Goal: Task Accomplishment & Management: Manage account settings

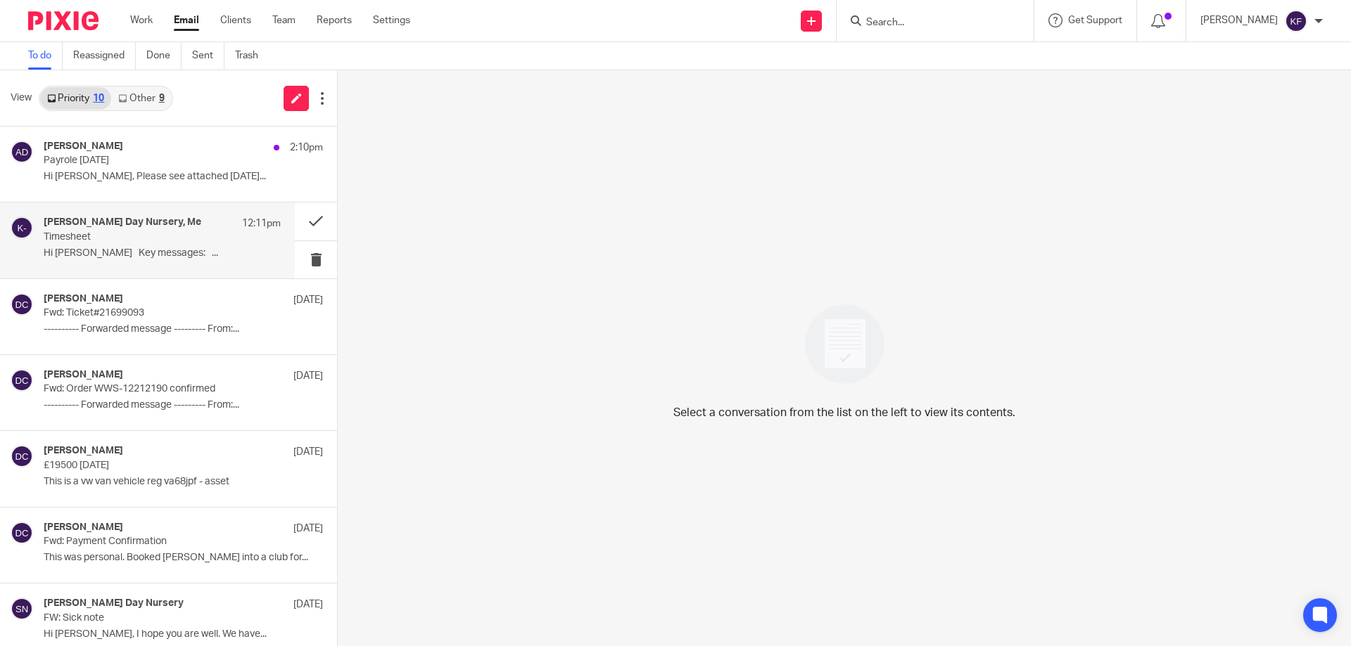
click at [182, 234] on p "Timesheet" at bounding box center [139, 237] width 190 height 12
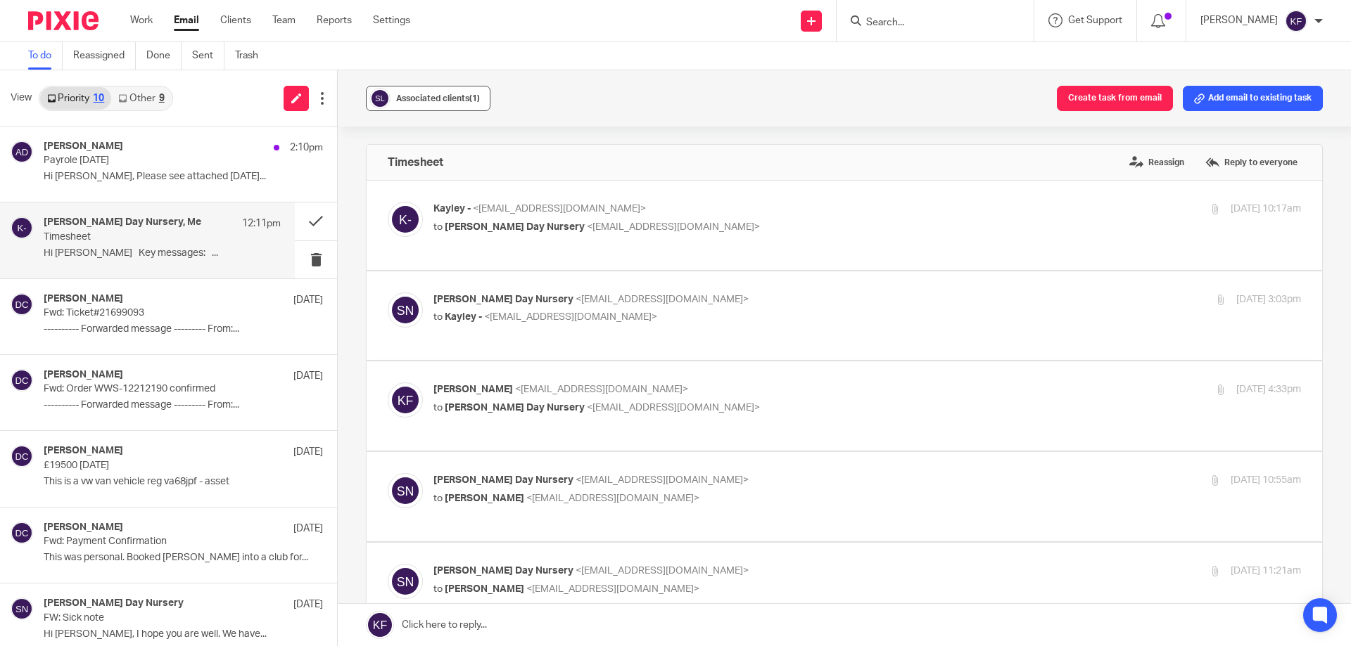
click at [456, 89] on button "Associated clients (1)" at bounding box center [428, 98] width 125 height 25
click at [298, 226] on button at bounding box center [316, 221] width 42 height 37
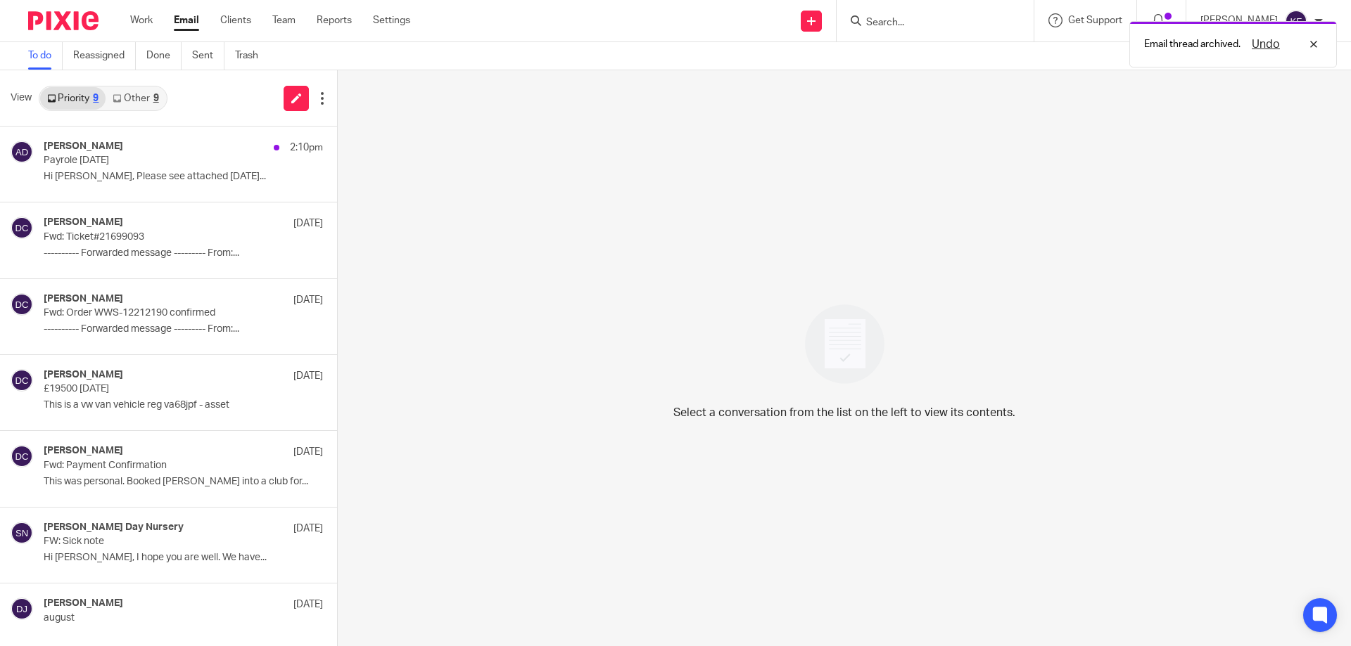
click at [141, 105] on link "Other 9" at bounding box center [136, 98] width 60 height 23
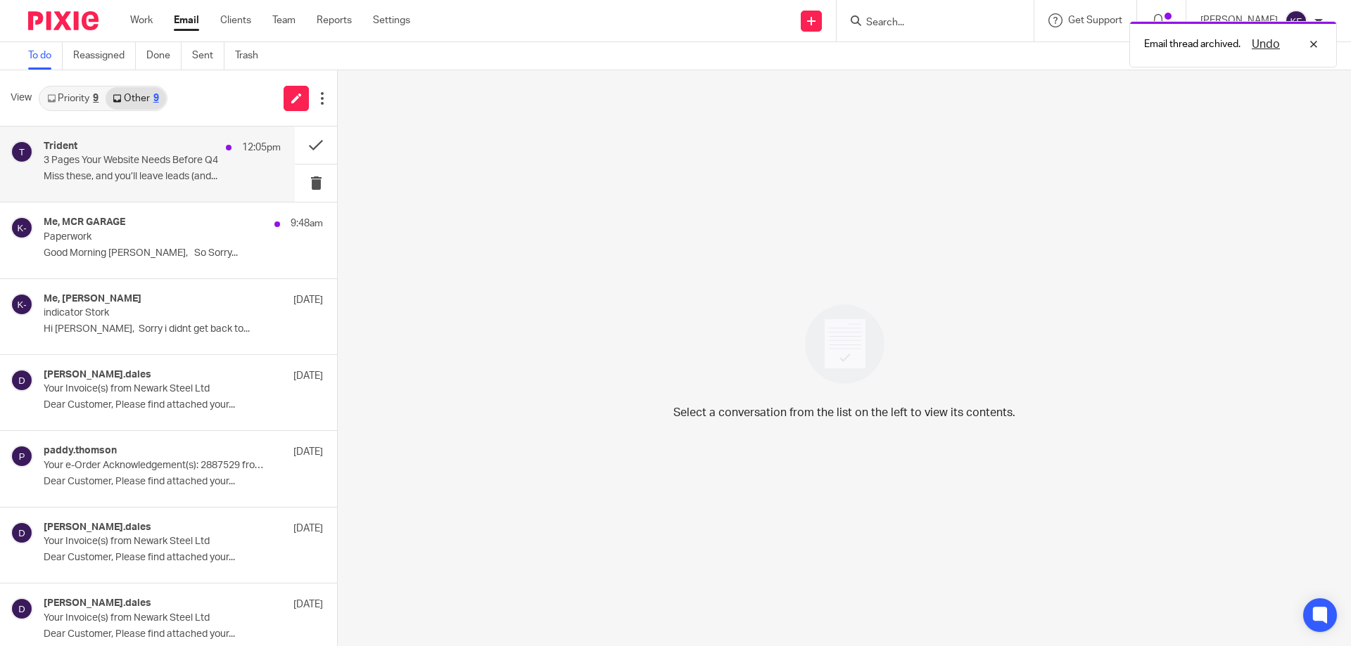
click at [185, 182] on p "Miss these, and you’ll leave leads (and..." at bounding box center [162, 177] width 237 height 12
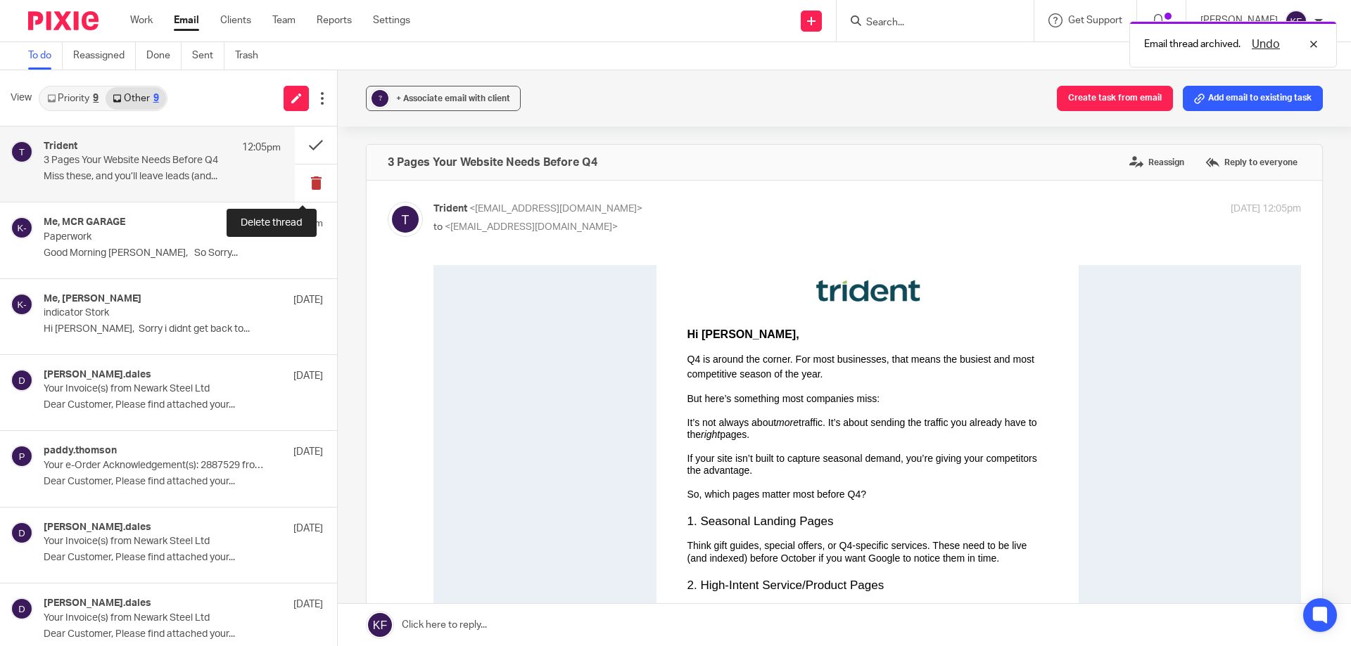
click at [305, 183] on button at bounding box center [316, 183] width 42 height 37
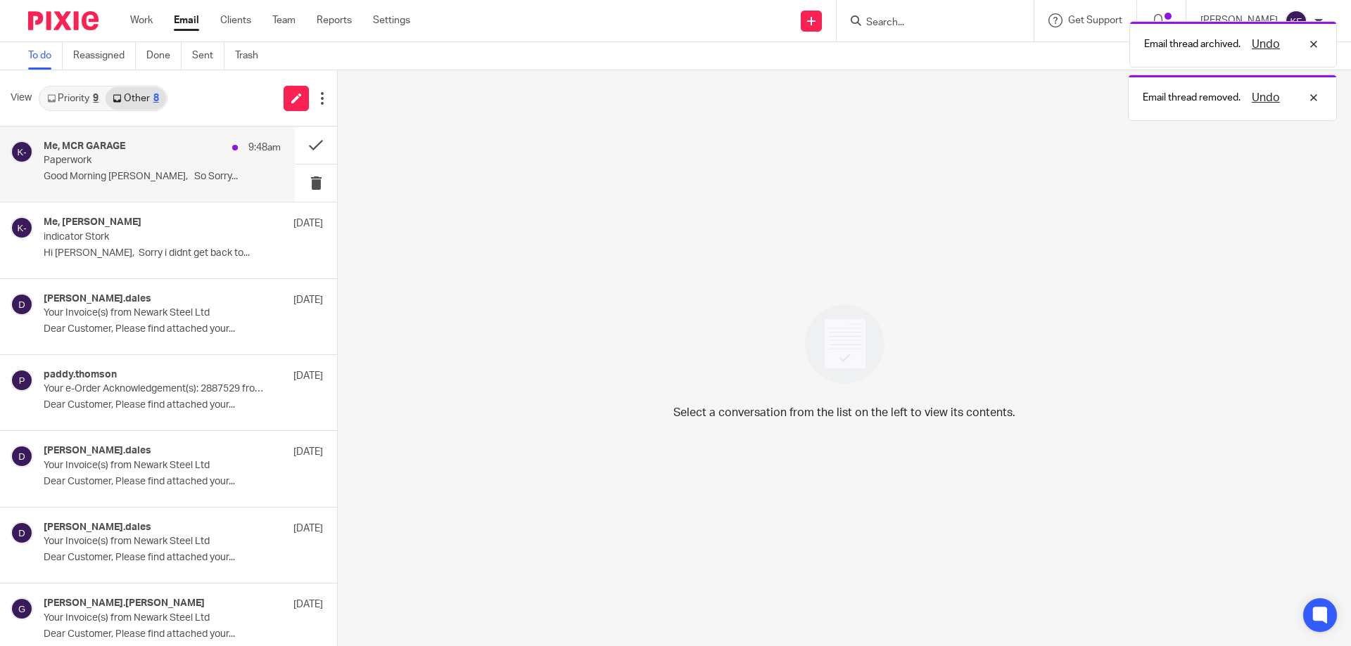
click at [183, 172] on p "Good Morning Kayley, So Sorry..." at bounding box center [162, 177] width 237 height 12
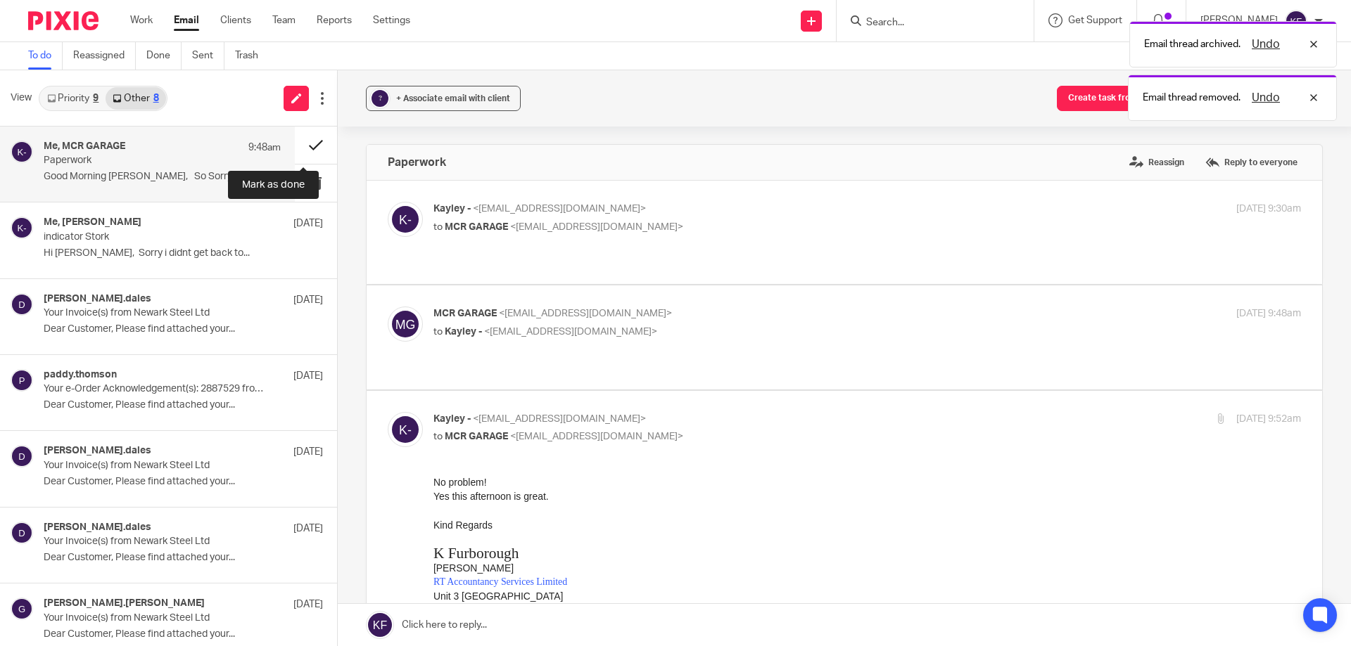
click at [314, 146] on button at bounding box center [316, 145] width 42 height 37
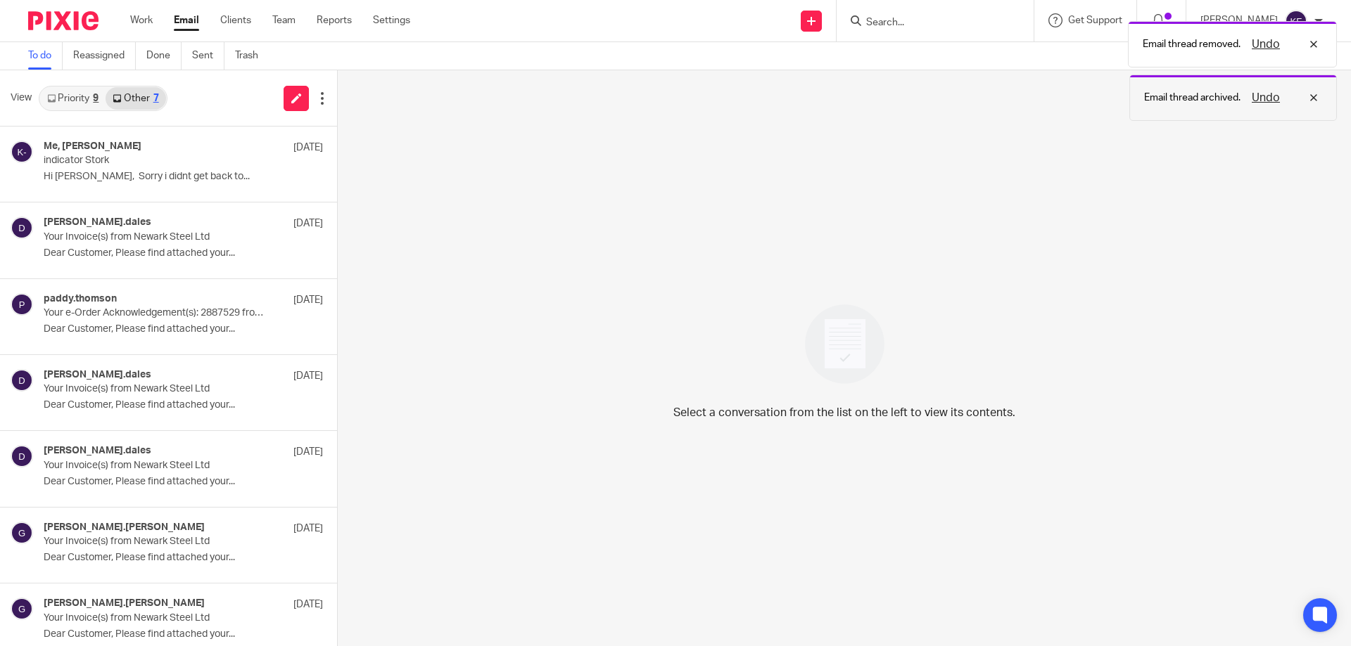
click at [1273, 94] on button "Undo" at bounding box center [1265, 97] width 37 height 17
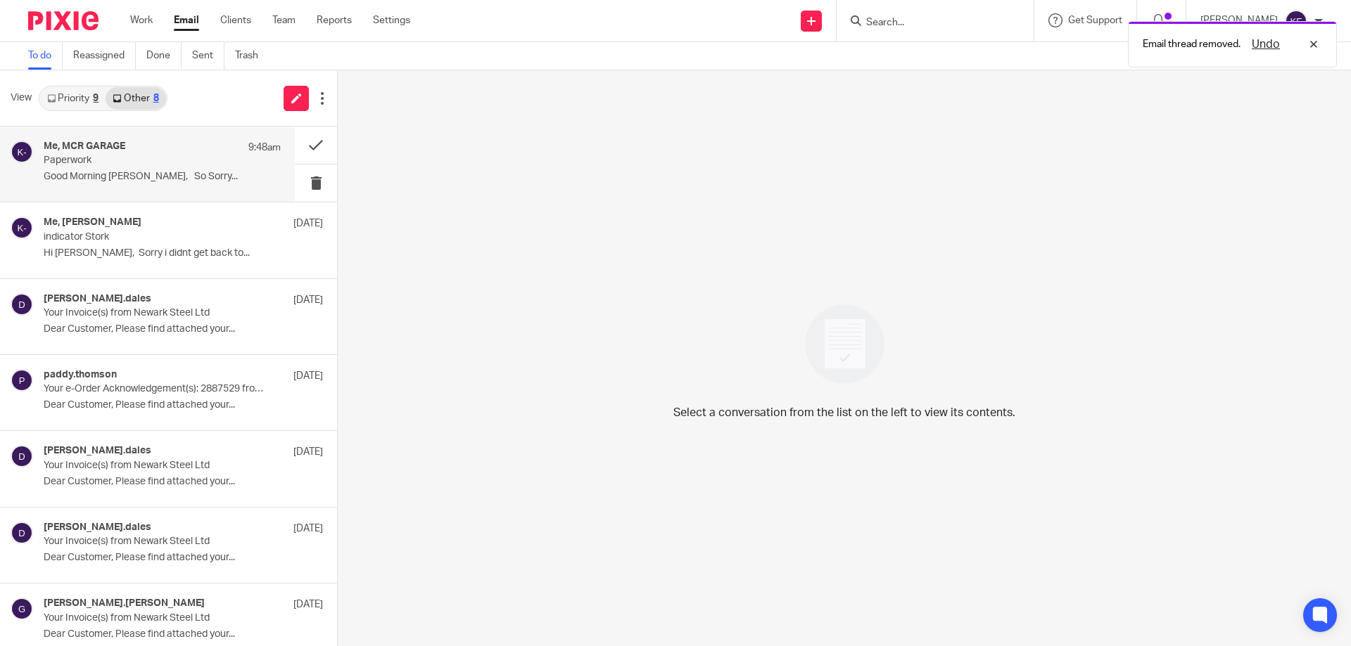
click at [183, 163] on p "Paperwork" at bounding box center [139, 161] width 190 height 12
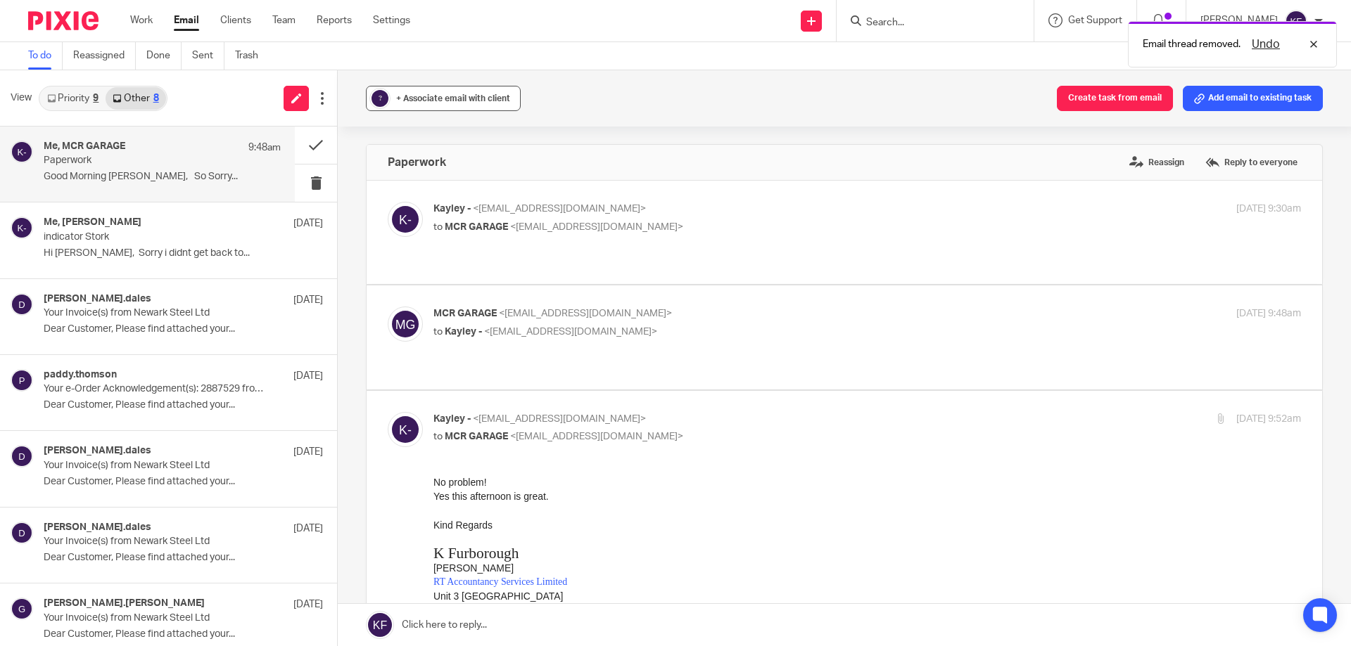
click at [459, 96] on span "+ Associate email with client" at bounding box center [453, 98] width 114 height 8
click at [459, 177] on input "text" at bounding box center [530, 181] width 298 height 14
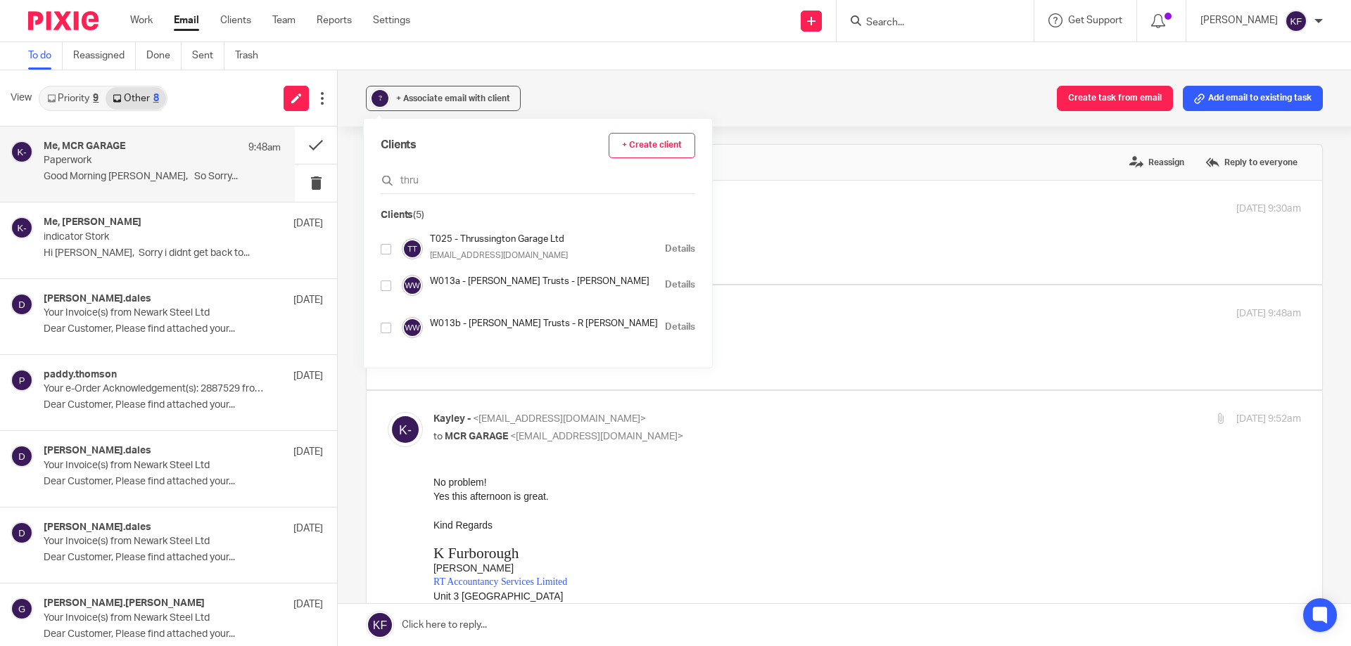
type input "thru"
click at [391, 249] on input "checkbox" at bounding box center [386, 249] width 11 height 11
checkbox input "true"
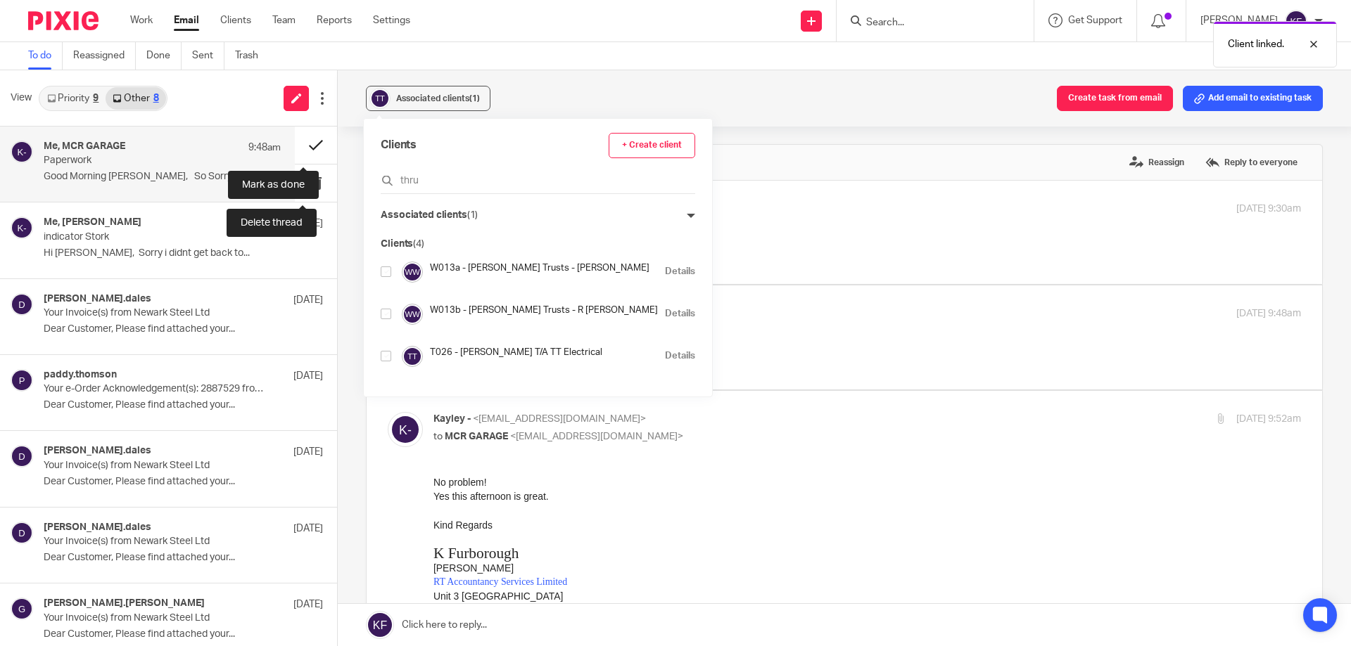
click at [307, 145] on button at bounding box center [316, 145] width 42 height 37
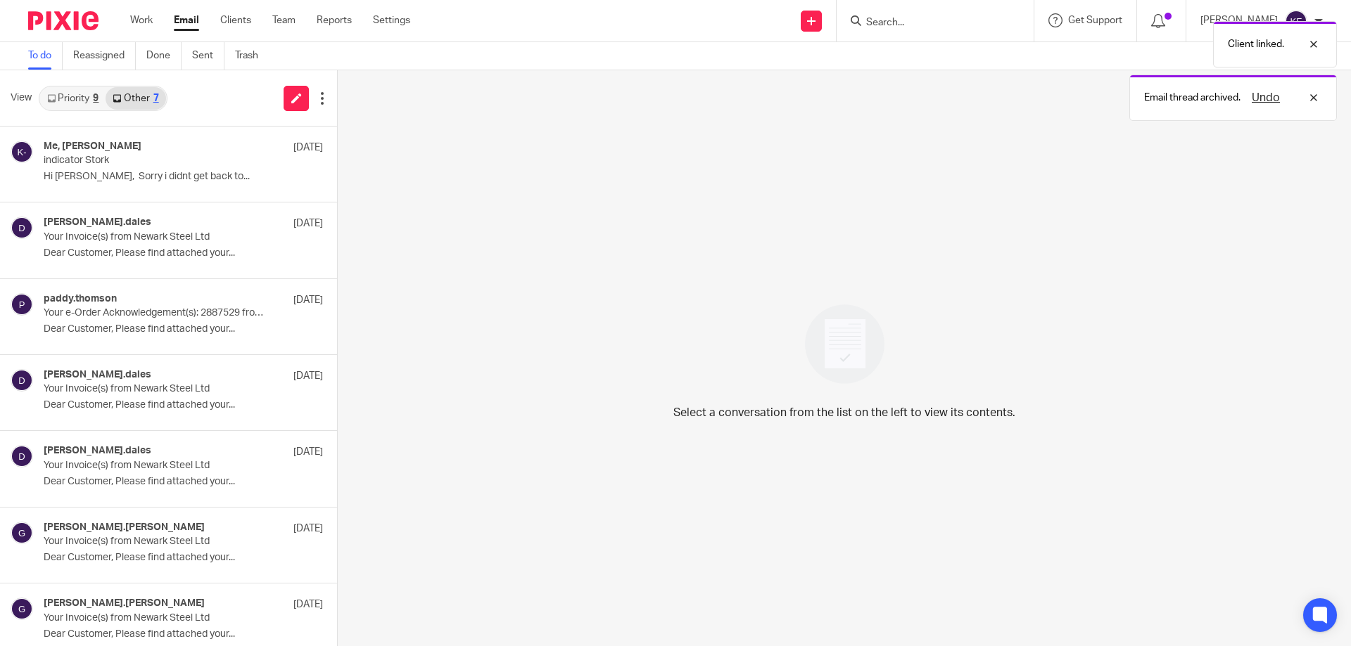
click at [61, 94] on link "Priority 9" at bounding box center [72, 98] width 65 height 23
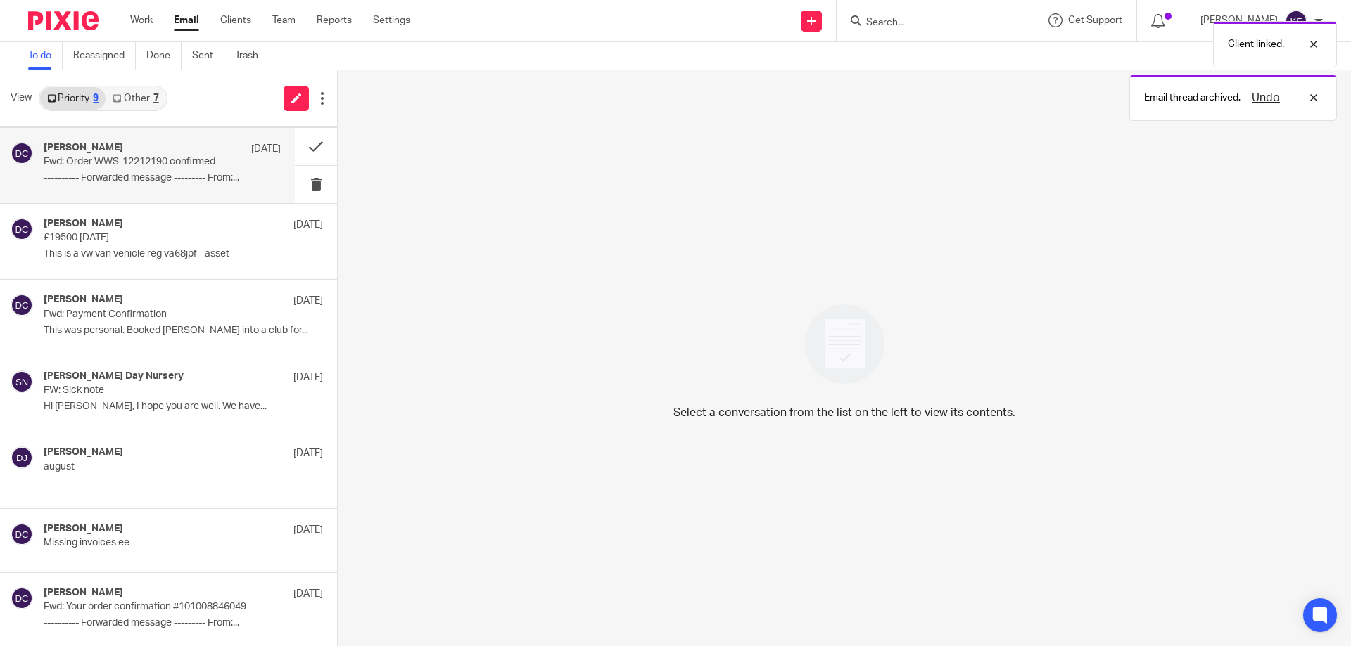
scroll to position [154, 0]
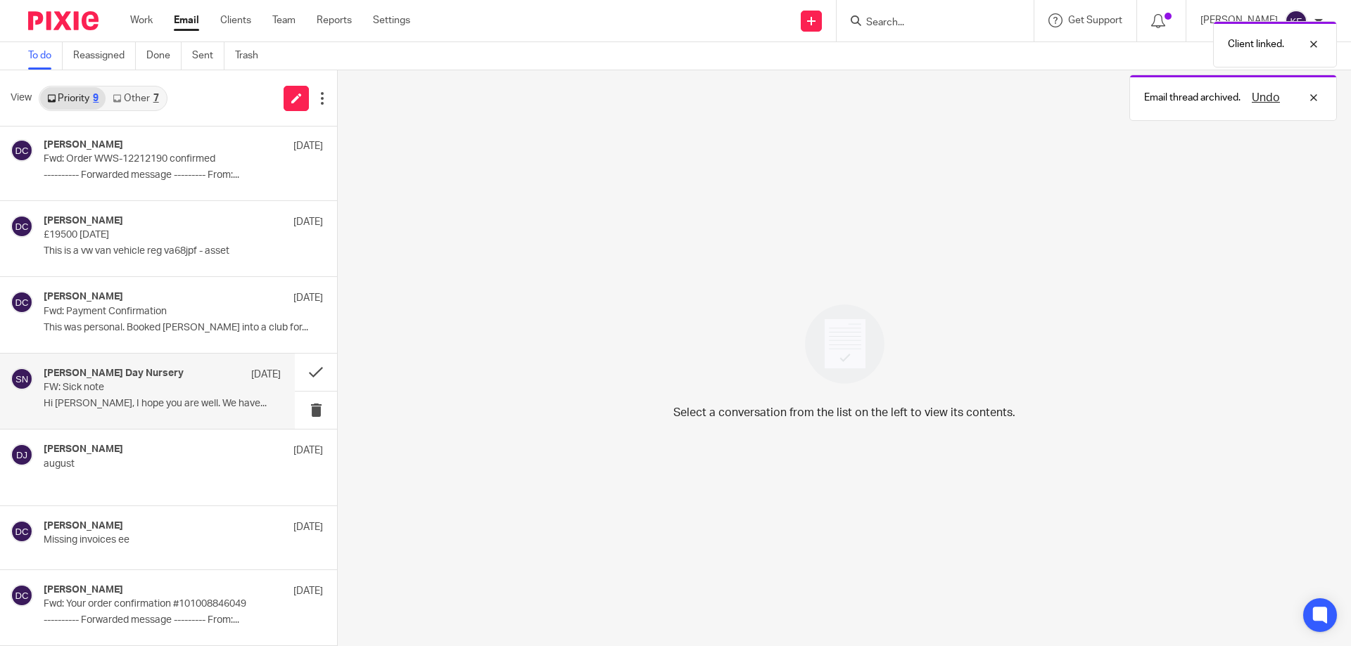
click at [182, 381] on div "Shanklin Day Nursery 18 Aug" at bounding box center [162, 375] width 237 height 14
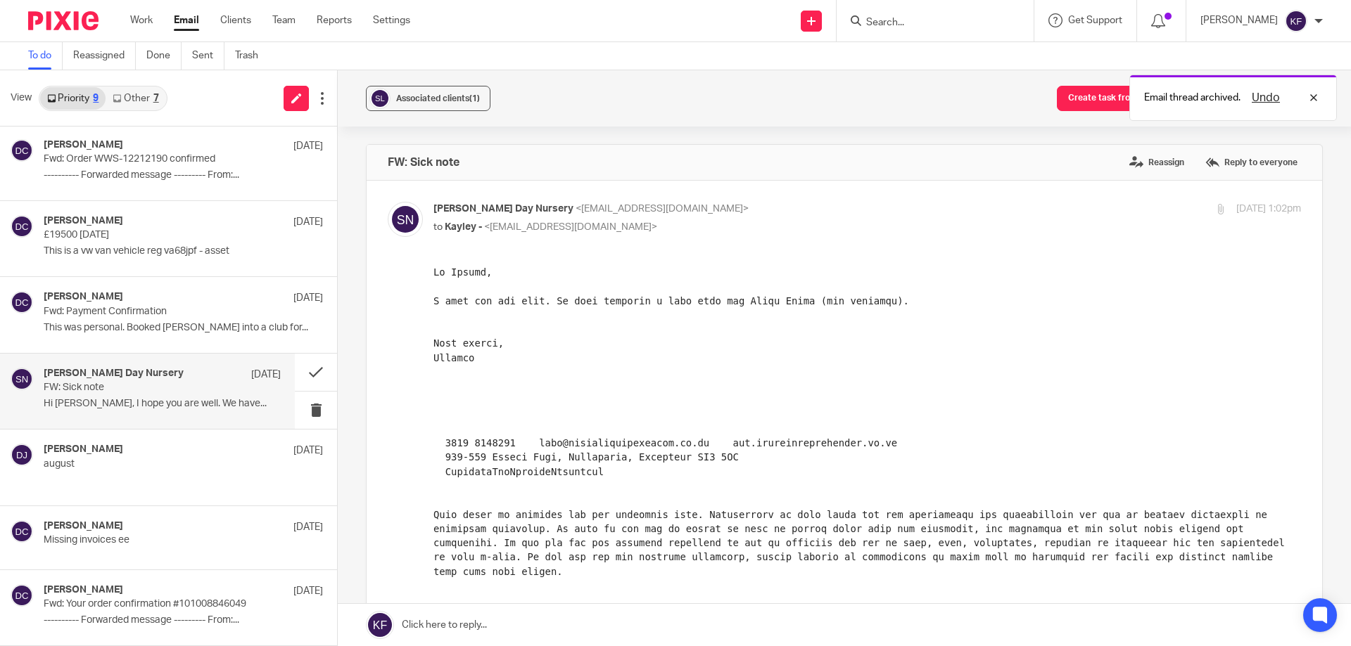
scroll to position [0, 0]
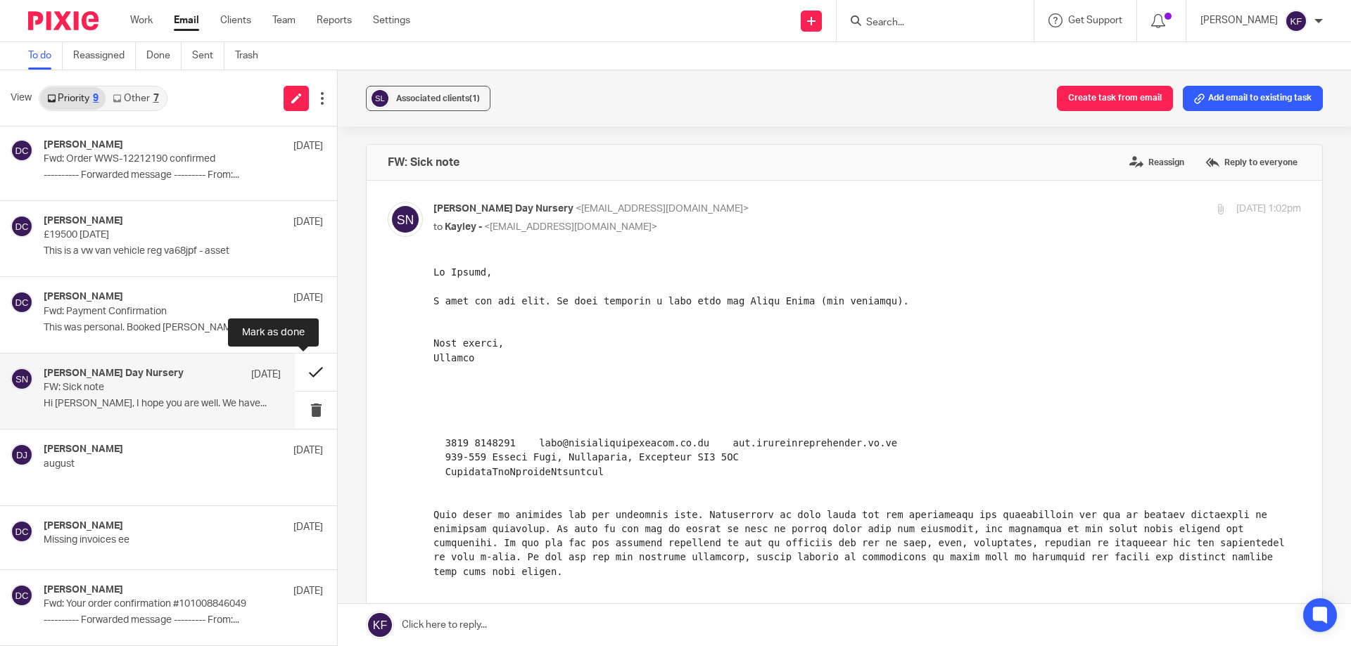
click at [304, 374] on button at bounding box center [316, 372] width 42 height 37
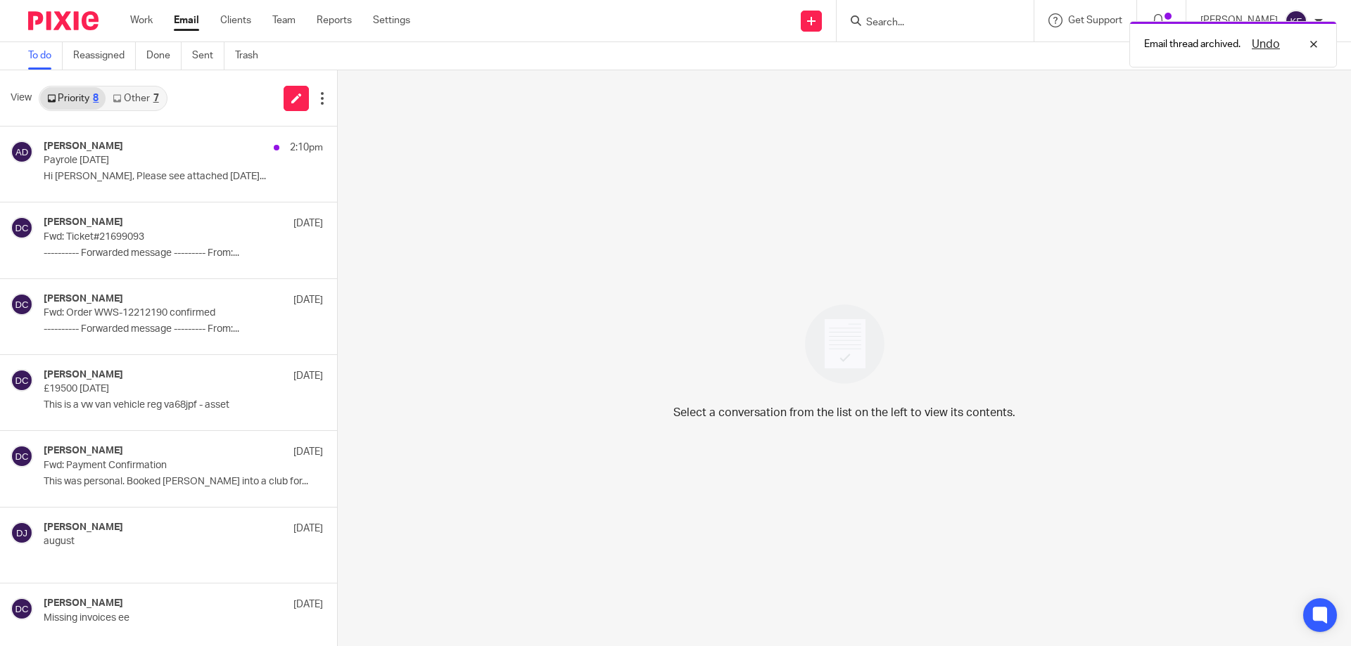
click at [141, 90] on link "Other 7" at bounding box center [136, 98] width 60 height 23
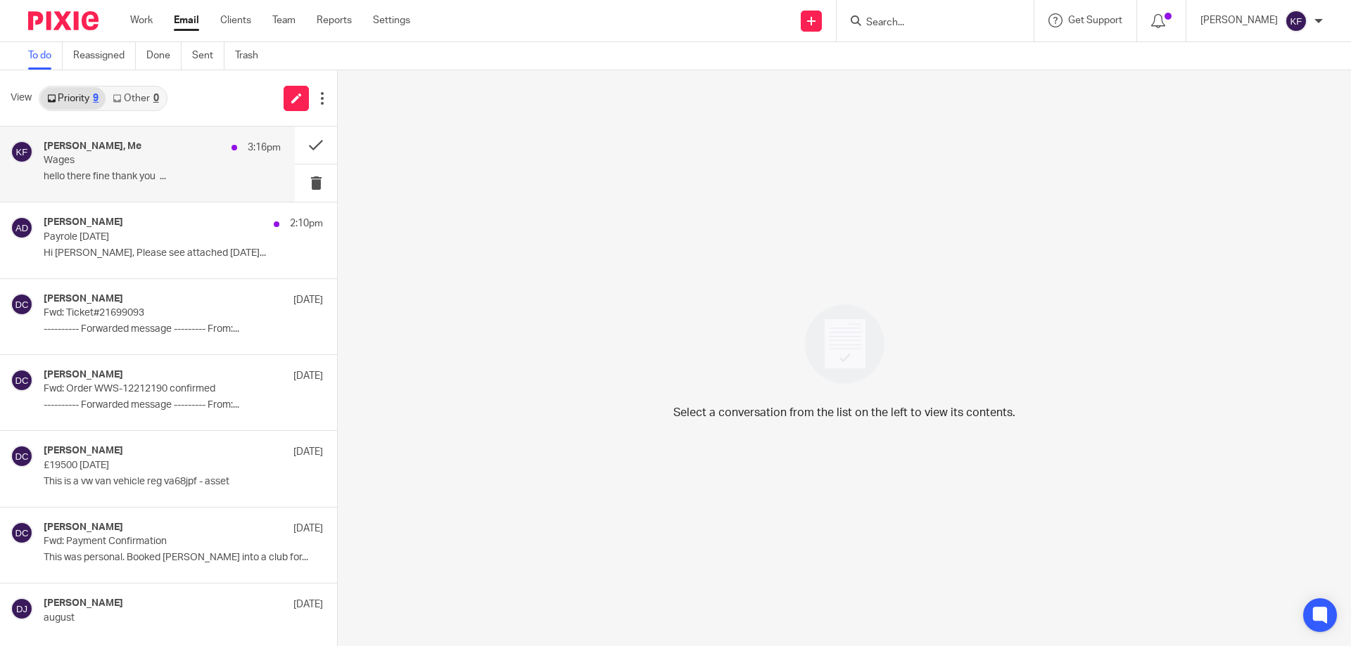
click at [185, 159] on p "Wages" at bounding box center [139, 161] width 190 height 12
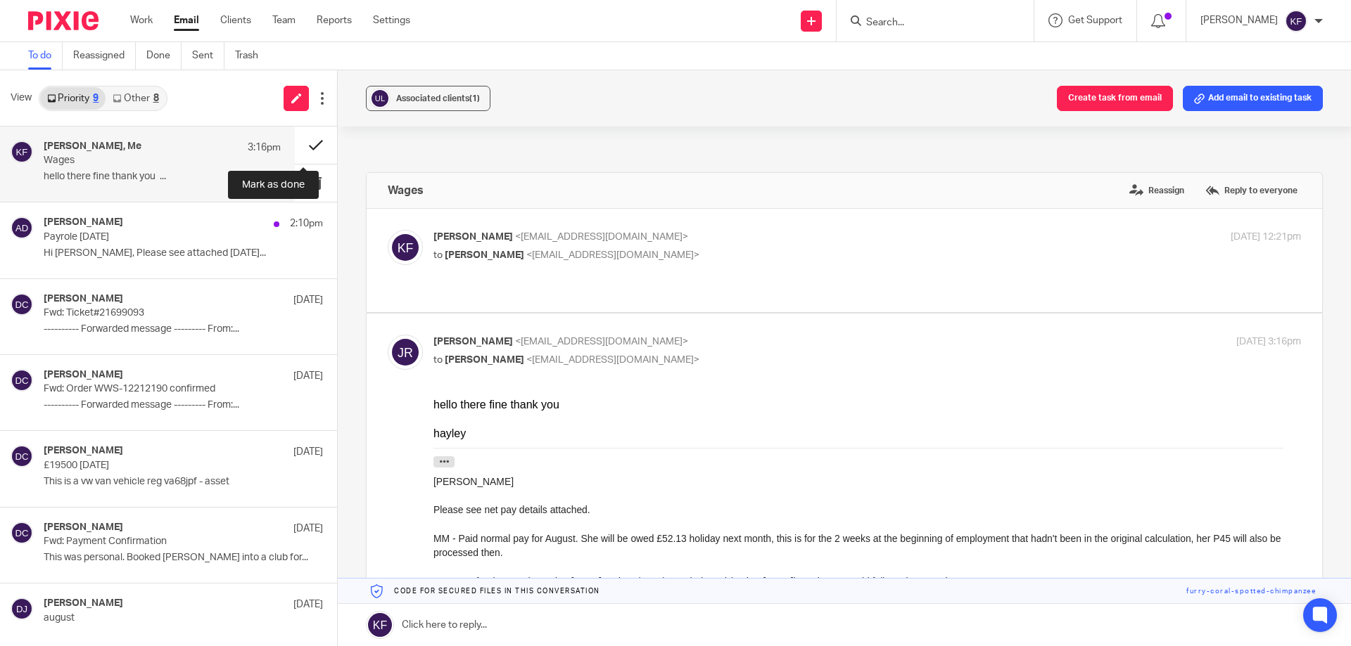
click at [305, 142] on button at bounding box center [316, 145] width 42 height 37
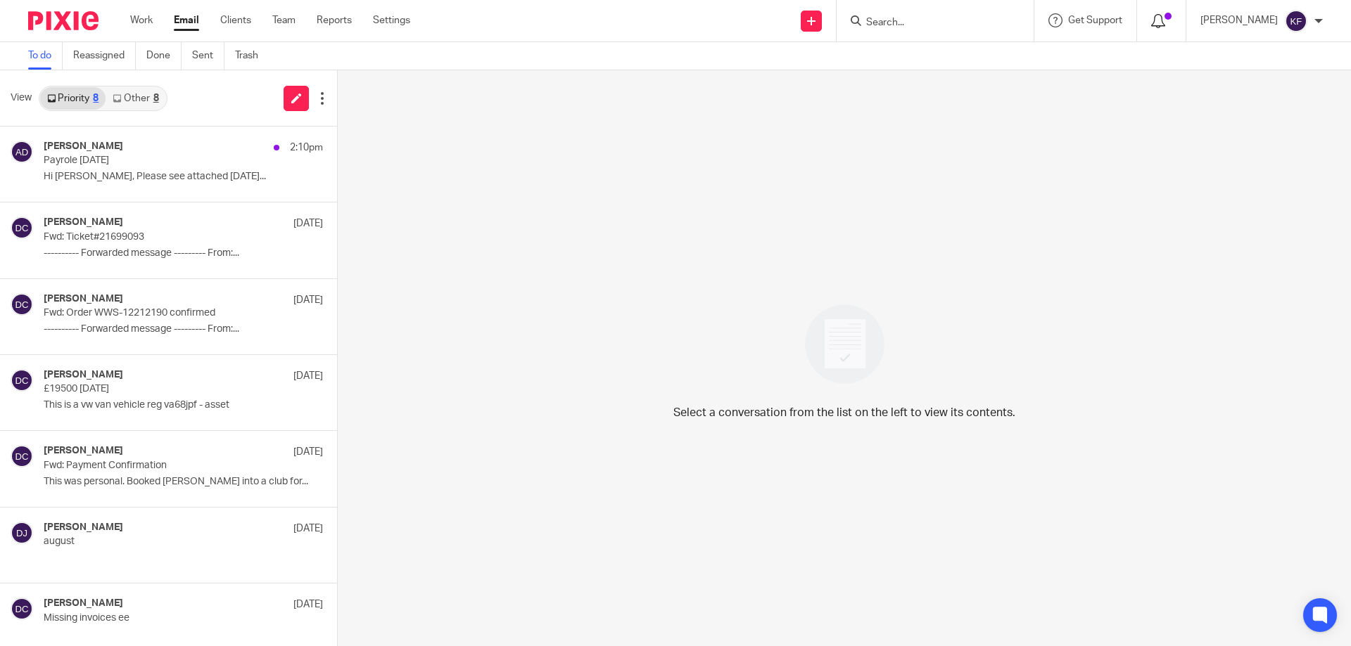
click at [1164, 20] on span at bounding box center [1167, 16] width 7 height 7
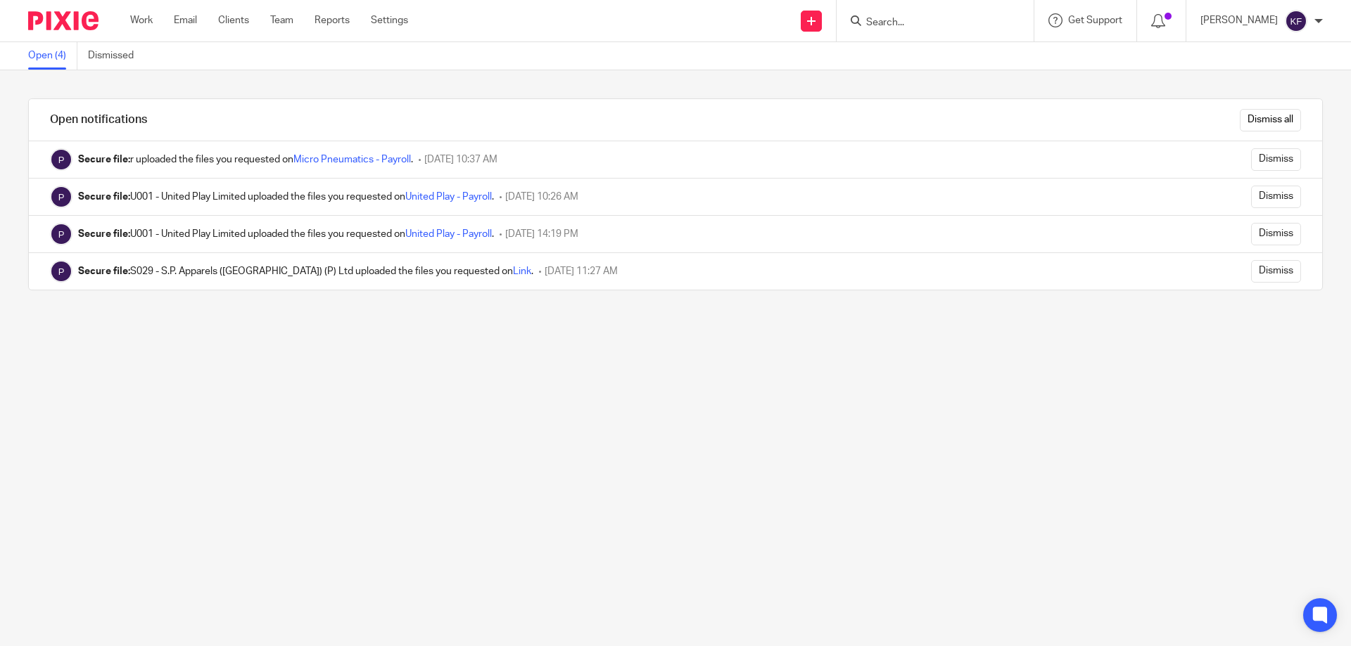
click at [78, 17] on img at bounding box center [63, 20] width 70 height 19
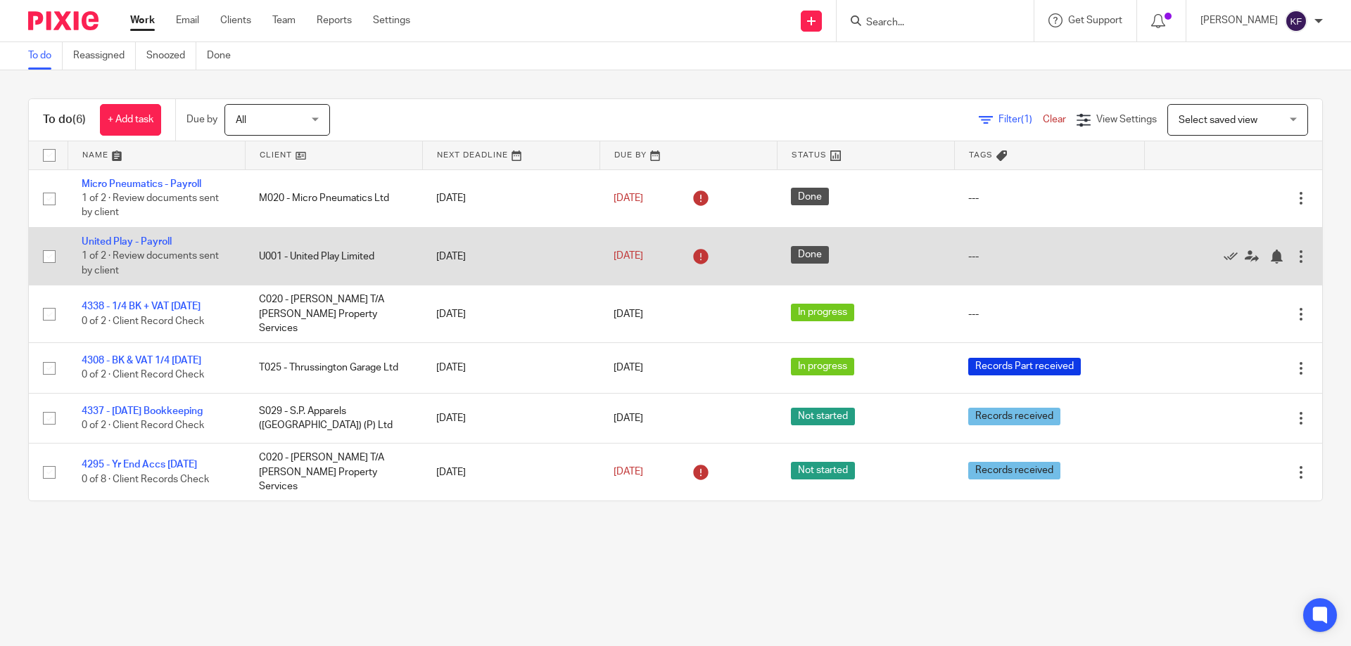
click at [49, 262] on input "checkbox" at bounding box center [49, 256] width 27 height 27
checkbox input "true"
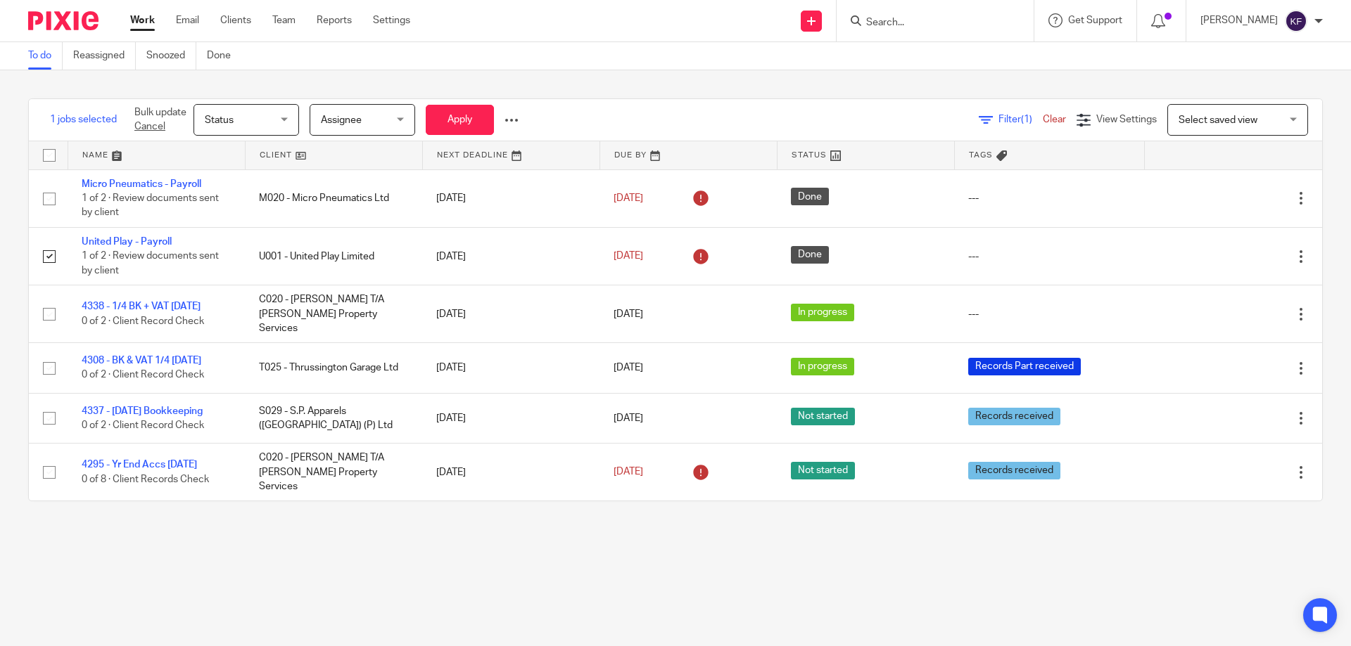
click at [279, 117] on span "Status" at bounding box center [242, 120] width 75 height 30
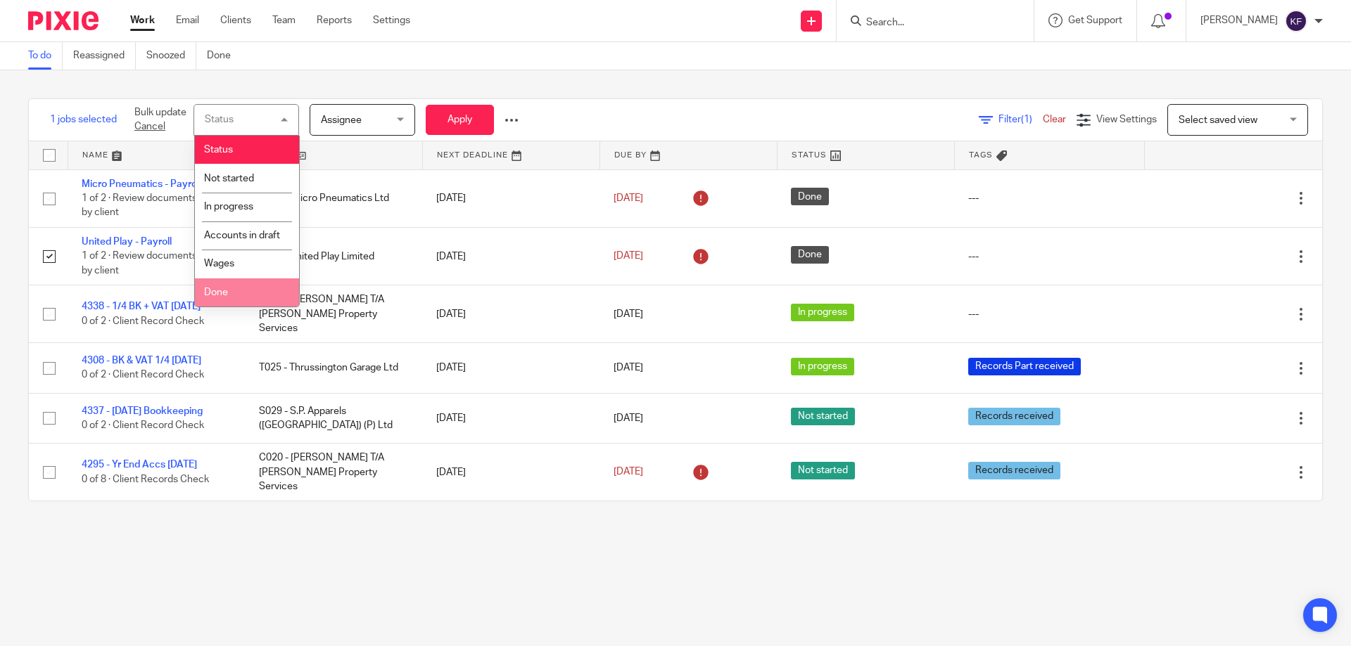
click at [226, 298] on span "Done" at bounding box center [216, 293] width 24 height 10
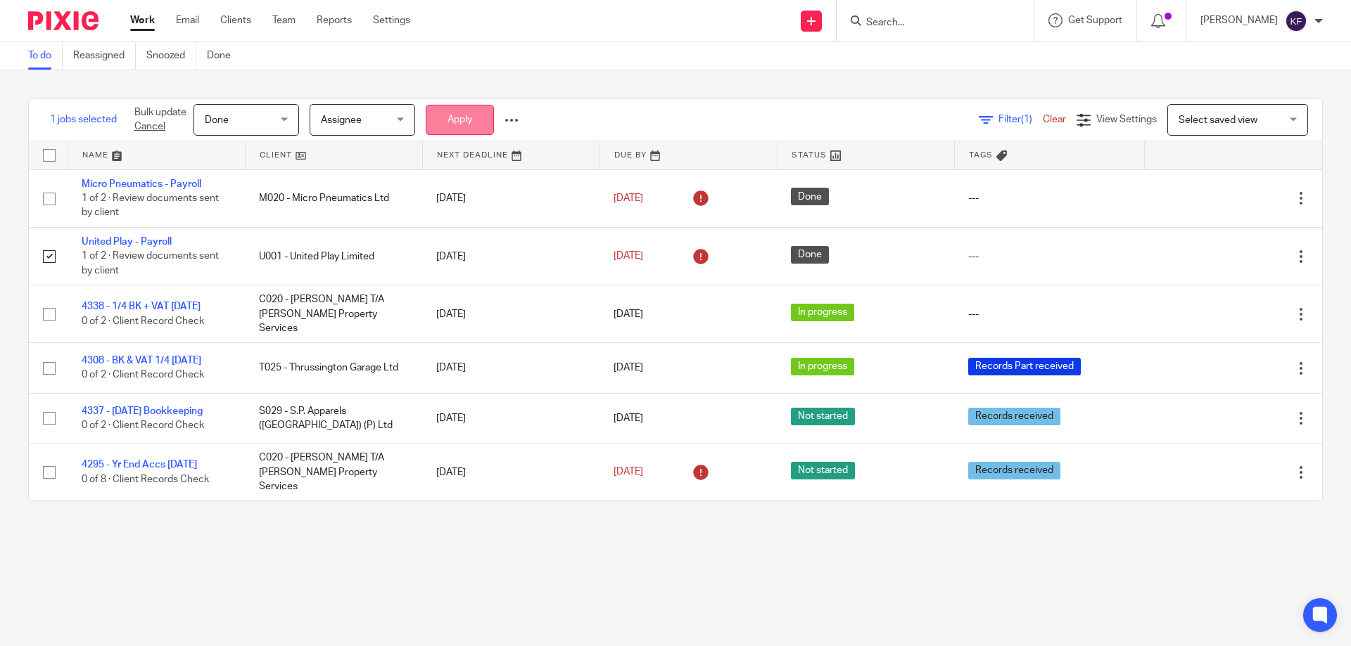
click at [448, 121] on button "Apply" at bounding box center [460, 120] width 68 height 30
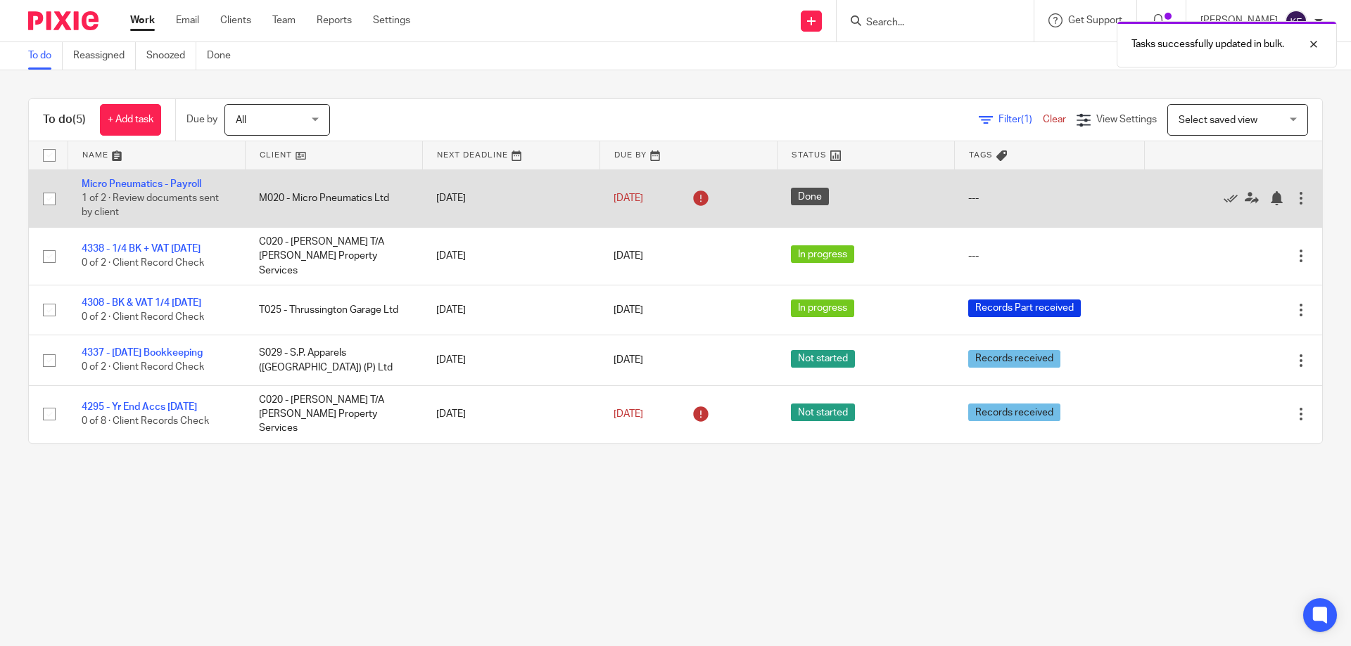
click at [50, 198] on input "checkbox" at bounding box center [49, 199] width 27 height 27
checkbox input "true"
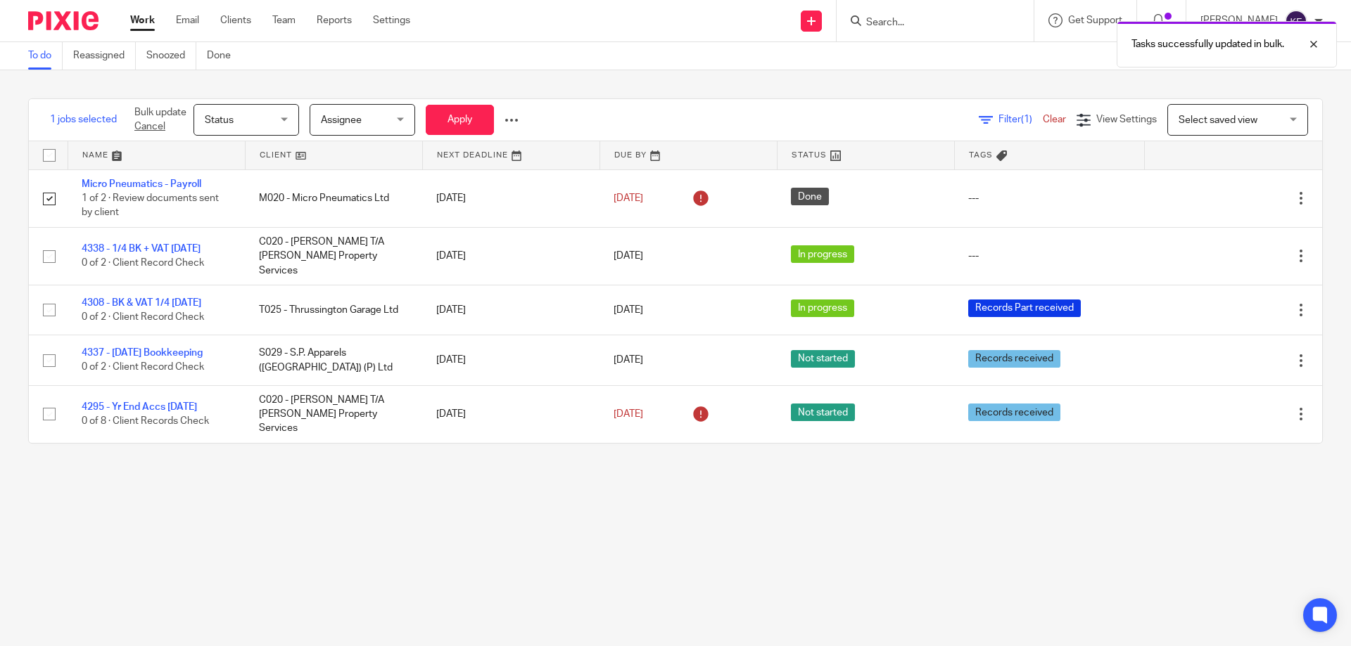
click at [281, 123] on div "Status Status" at bounding box center [246, 120] width 106 height 32
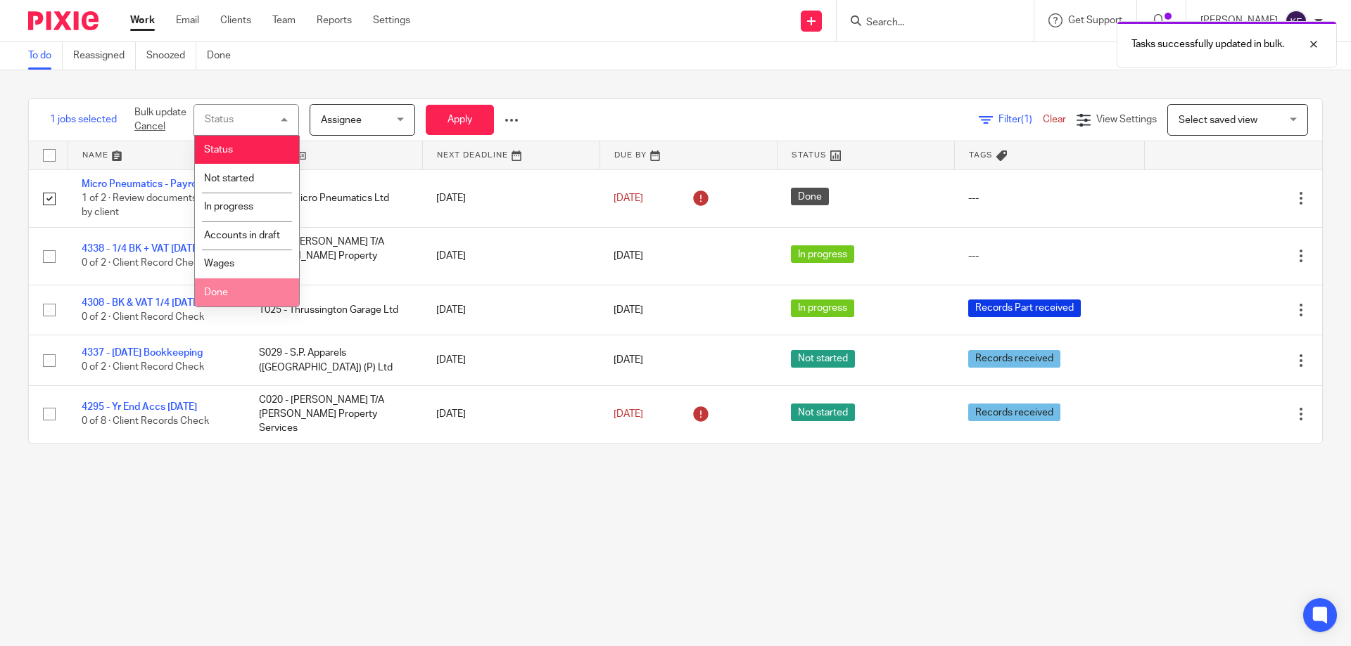
click at [243, 307] on li "Done" at bounding box center [247, 293] width 104 height 29
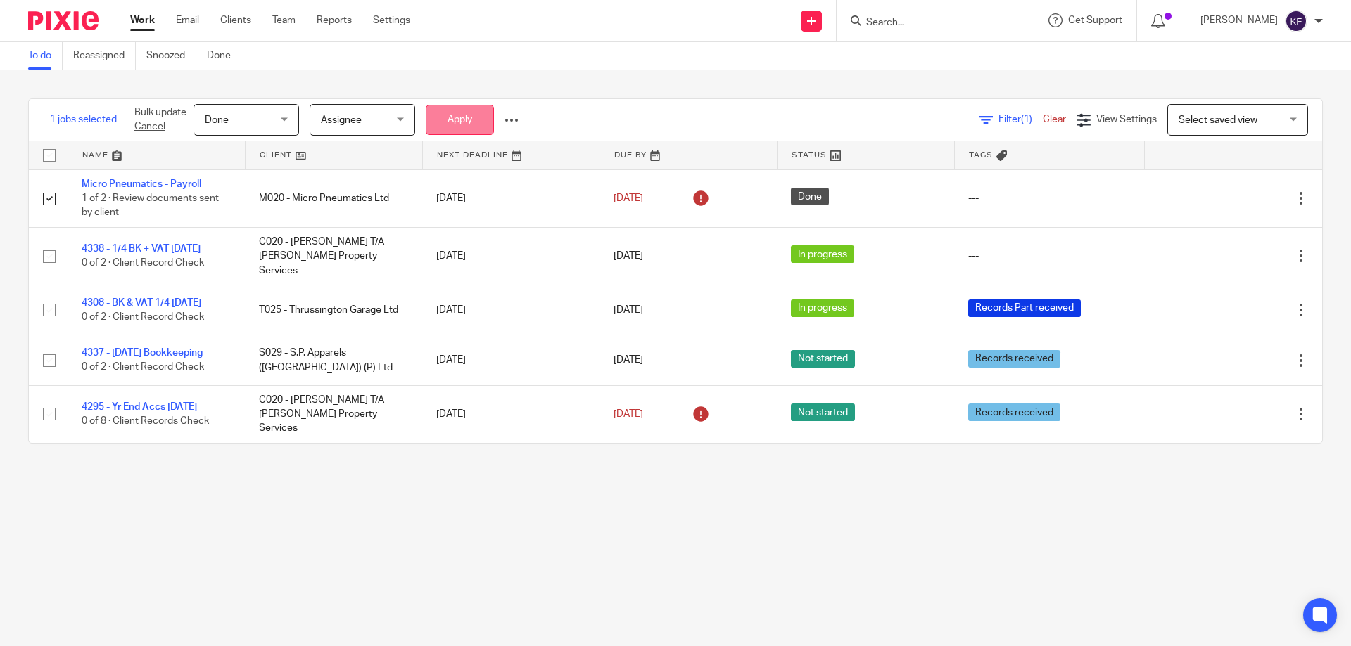
click at [473, 122] on button "Apply" at bounding box center [460, 120] width 68 height 30
